Goal: Task Accomplishment & Management: Manage account settings

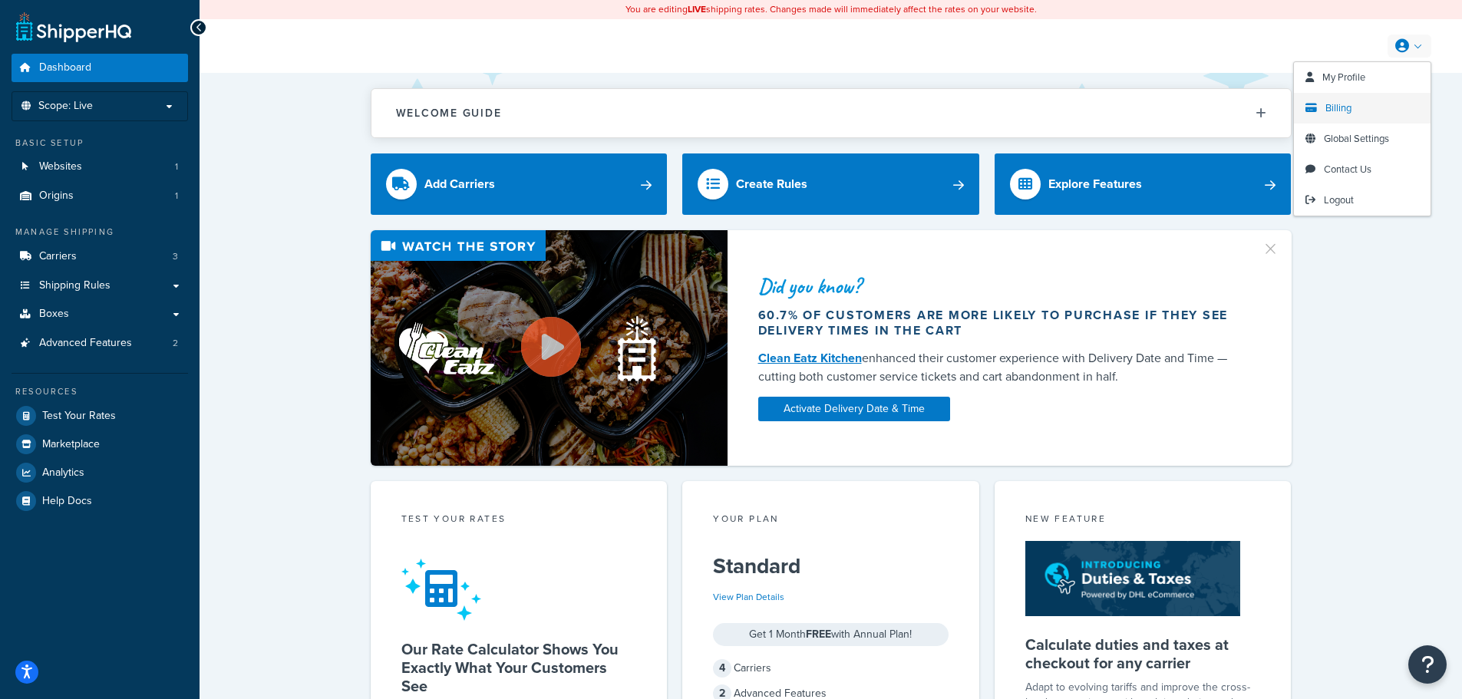
click at [1338, 113] on span "Billing" at bounding box center [1338, 108] width 26 height 15
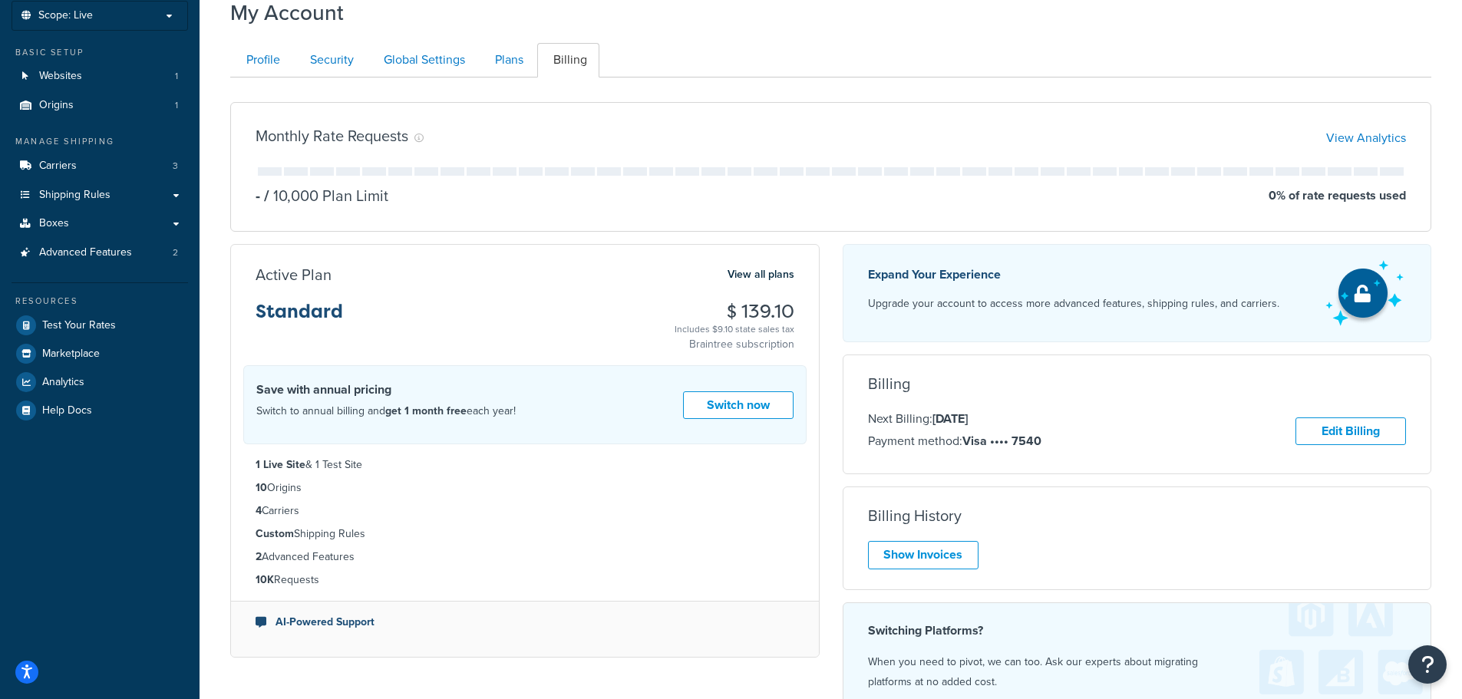
scroll to position [230, 0]
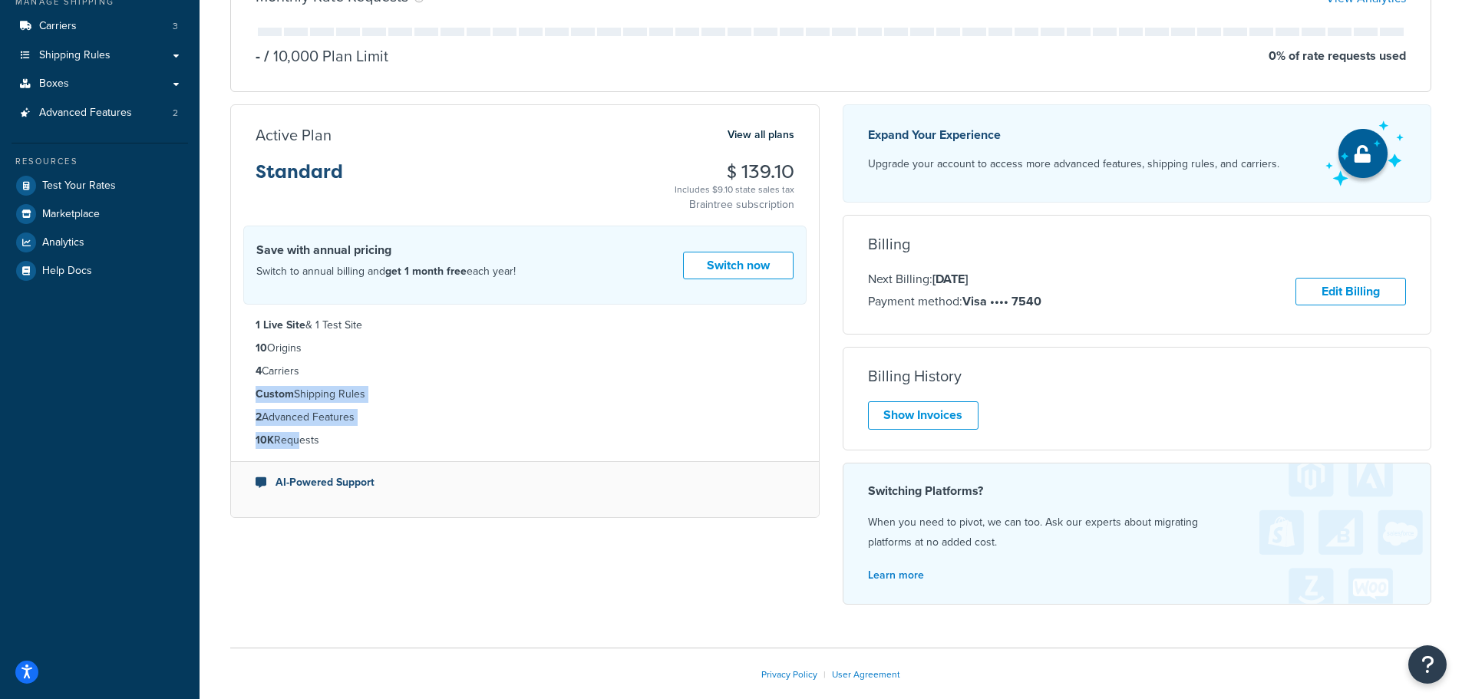
drag, startPoint x: 258, startPoint y: 391, endPoint x: 296, endPoint y: 438, distance: 60.5
click at [296, 438] on ul "1 Live Site & 1 Test Site 10 Origins 4 Carriers Custom Shipping Rules 2 Advance…" at bounding box center [525, 383] width 588 height 157
click at [296, 438] on li "10K Requests" at bounding box center [525, 440] width 539 height 17
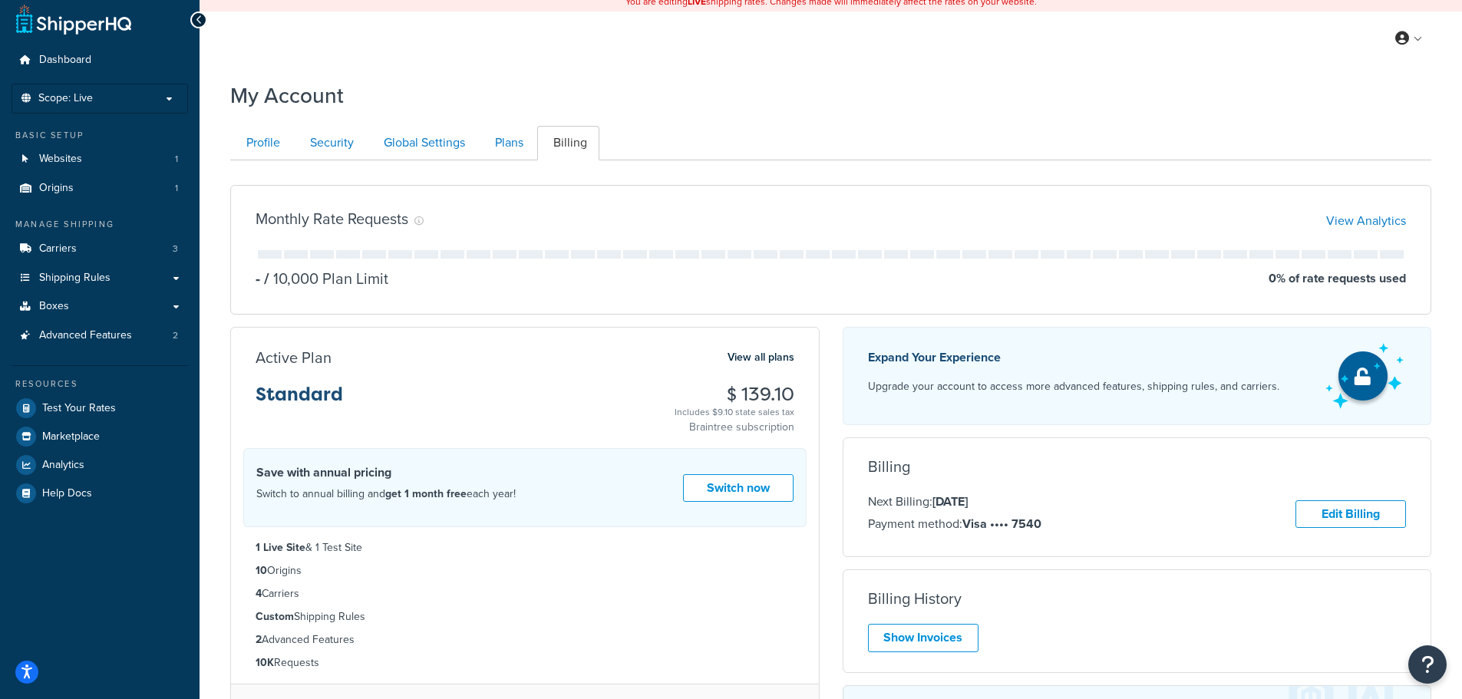
scroll to position [0, 0]
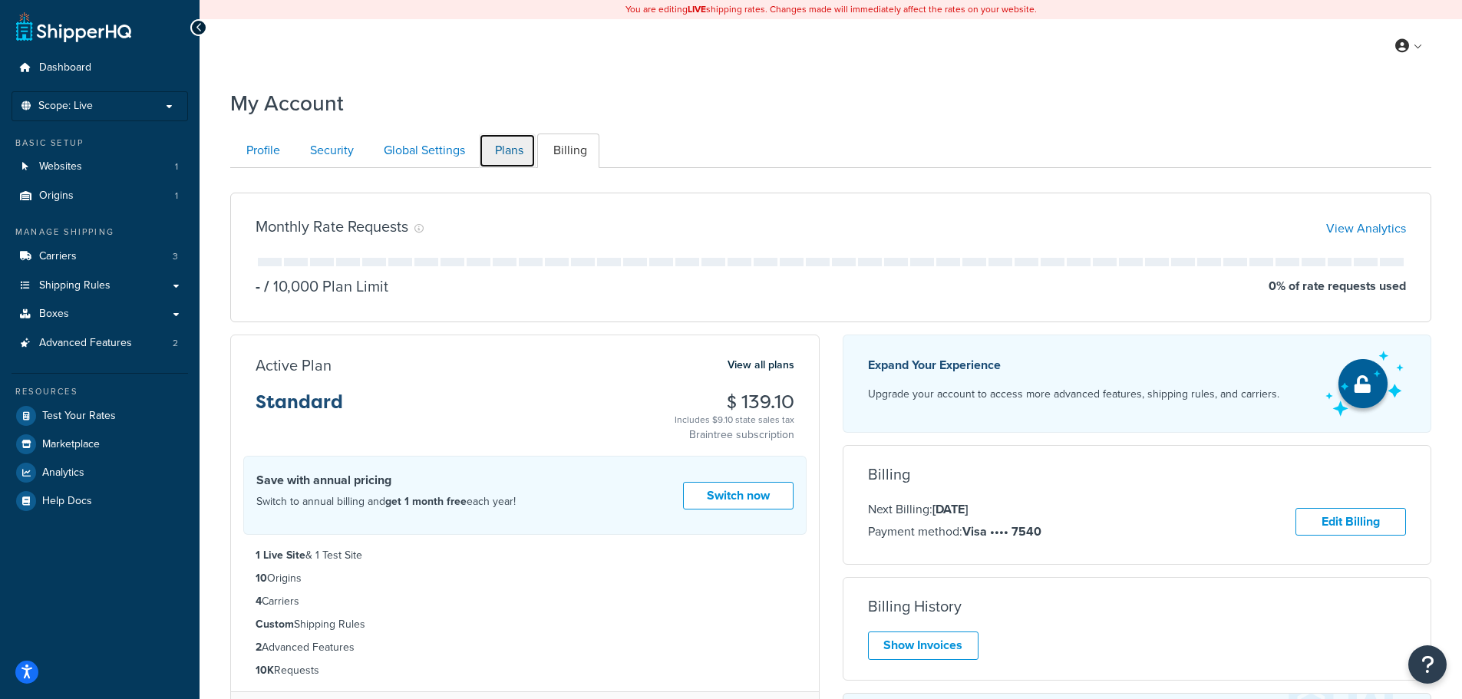
click at [508, 153] on link "Plans" at bounding box center [507, 151] width 57 height 35
